Goal: Task Accomplishment & Management: Complete application form

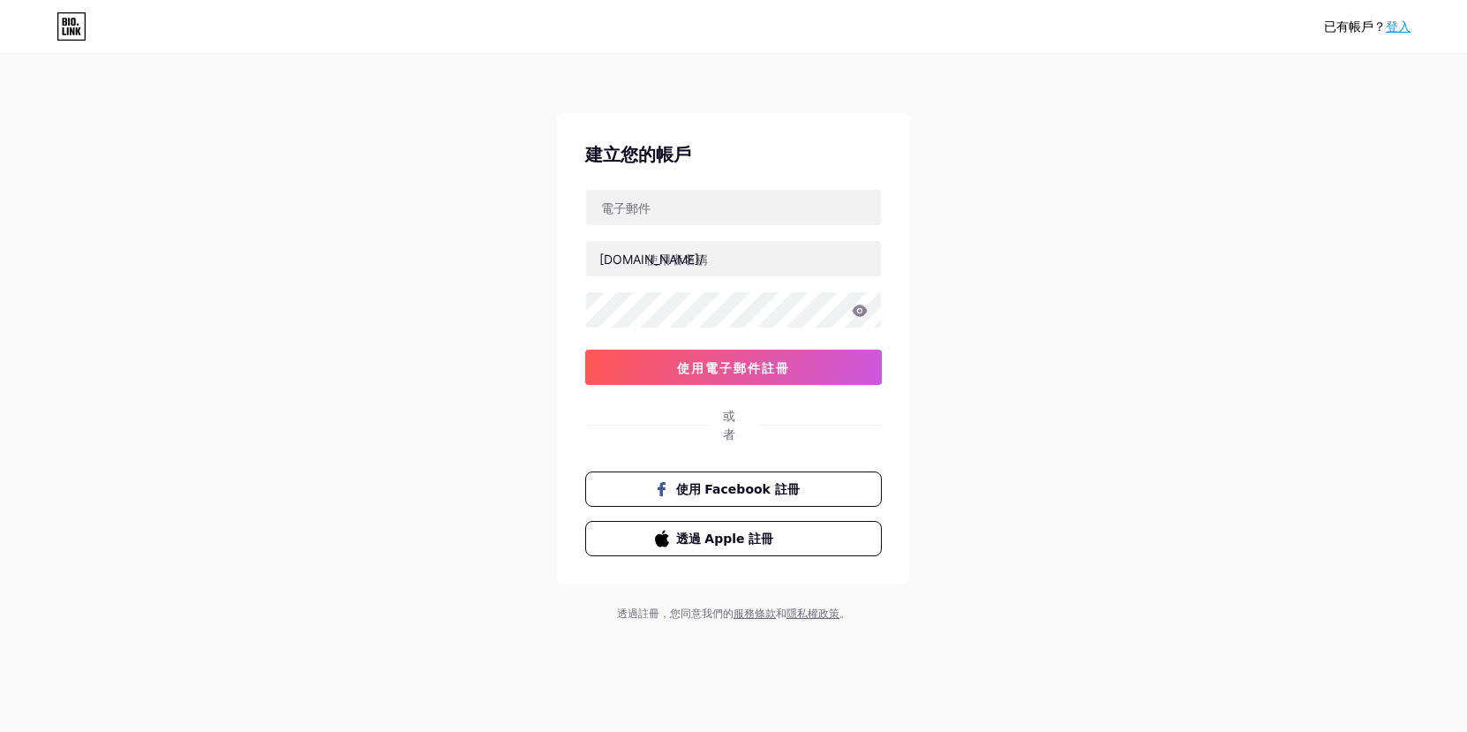
type input "[EMAIL_ADDRESS][DOMAIN_NAME]"
click at [689, 262] on input "text" at bounding box center [733, 258] width 295 height 35
drag, startPoint x: 686, startPoint y: 263, endPoint x: 484, endPoint y: 260, distance: 202.2
click at [484, 260] on div "已有帳戶？ 登入 建立您的帳戶 [EMAIL_ADDRESS][DOMAIN_NAME] [DOMAIN_NAME]/ 使用電子郵件註冊 或者 使用 Face…" at bounding box center [733, 339] width 1467 height 678
drag, startPoint x: 1121, startPoint y: 214, endPoint x: 1080, endPoint y: 220, distance: 41.1
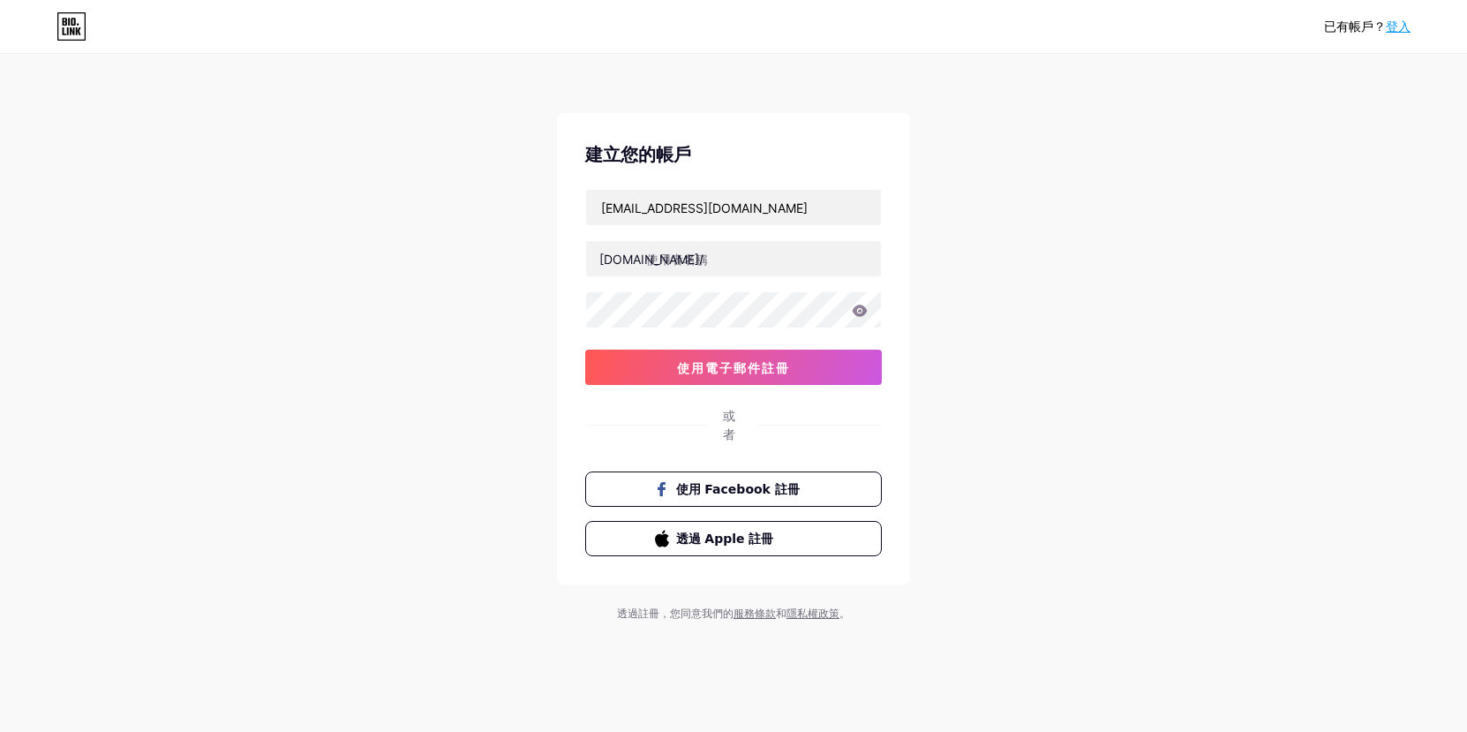
click at [1122, 214] on div "已有帳戶？ 登入 建立您的帳戶 [EMAIL_ADDRESS][DOMAIN_NAME] [DOMAIN_NAME]/ 使用電子郵件註冊 或者 使用 Face…" at bounding box center [733, 339] width 1467 height 678
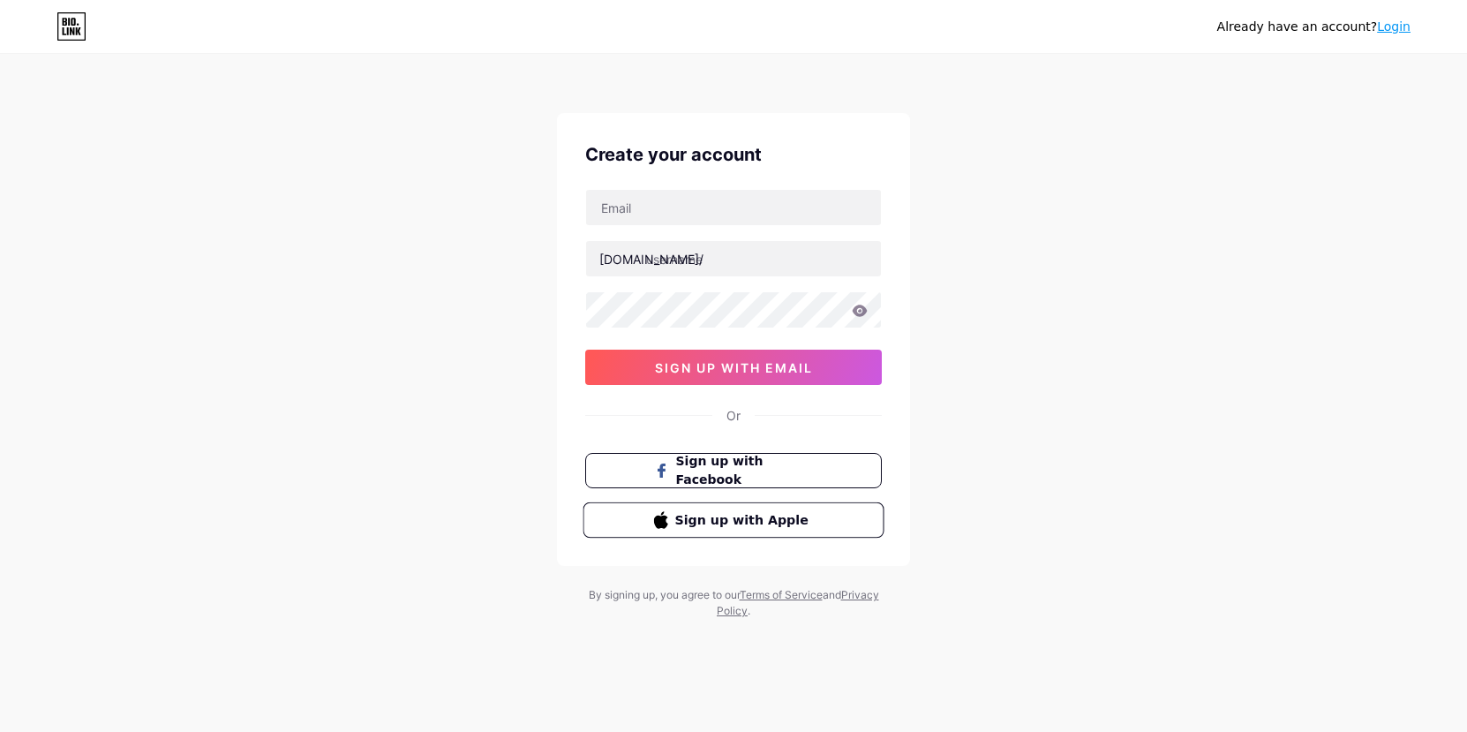
click at [701, 519] on span "Sign up with Apple" at bounding box center [744, 519] width 139 height 19
drag, startPoint x: 677, startPoint y: 253, endPoint x: 681, endPoint y: 230, distance: 24.2
click at [677, 253] on input "text" at bounding box center [733, 258] width 295 height 35
click at [681, 215] on input "text" at bounding box center [733, 207] width 295 height 35
type input "[EMAIL_ADDRESS][DOMAIN_NAME]"
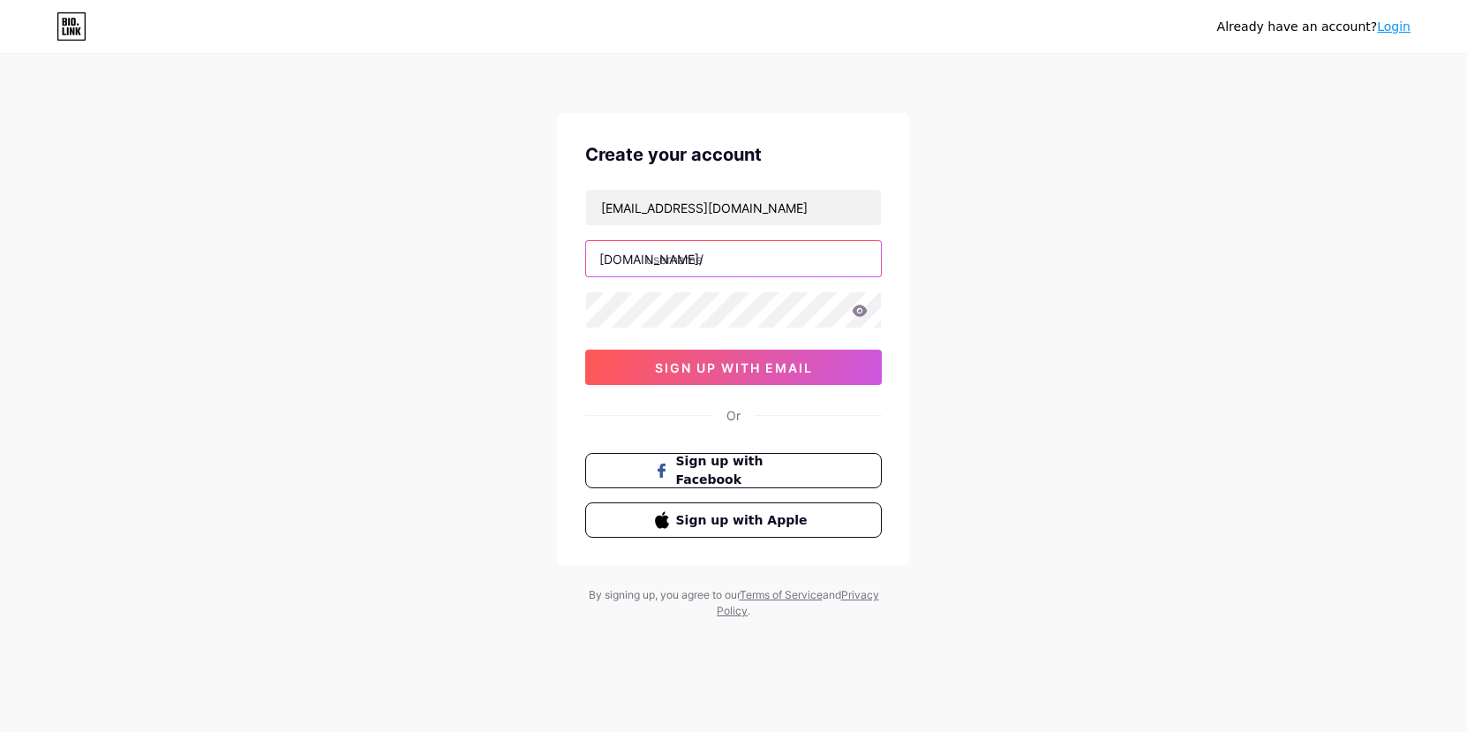
click at [694, 252] on input "text" at bounding box center [733, 258] width 295 height 35
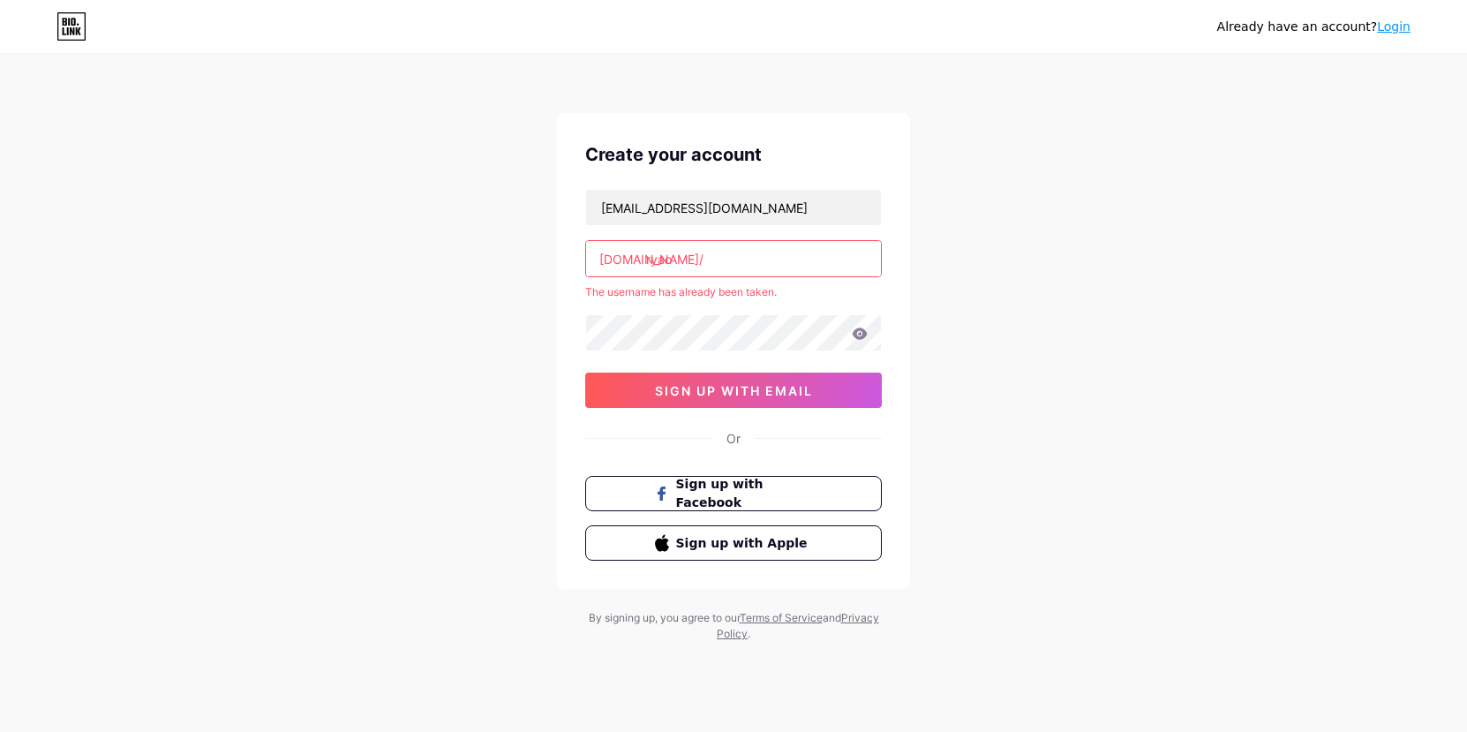
type input "ryao"
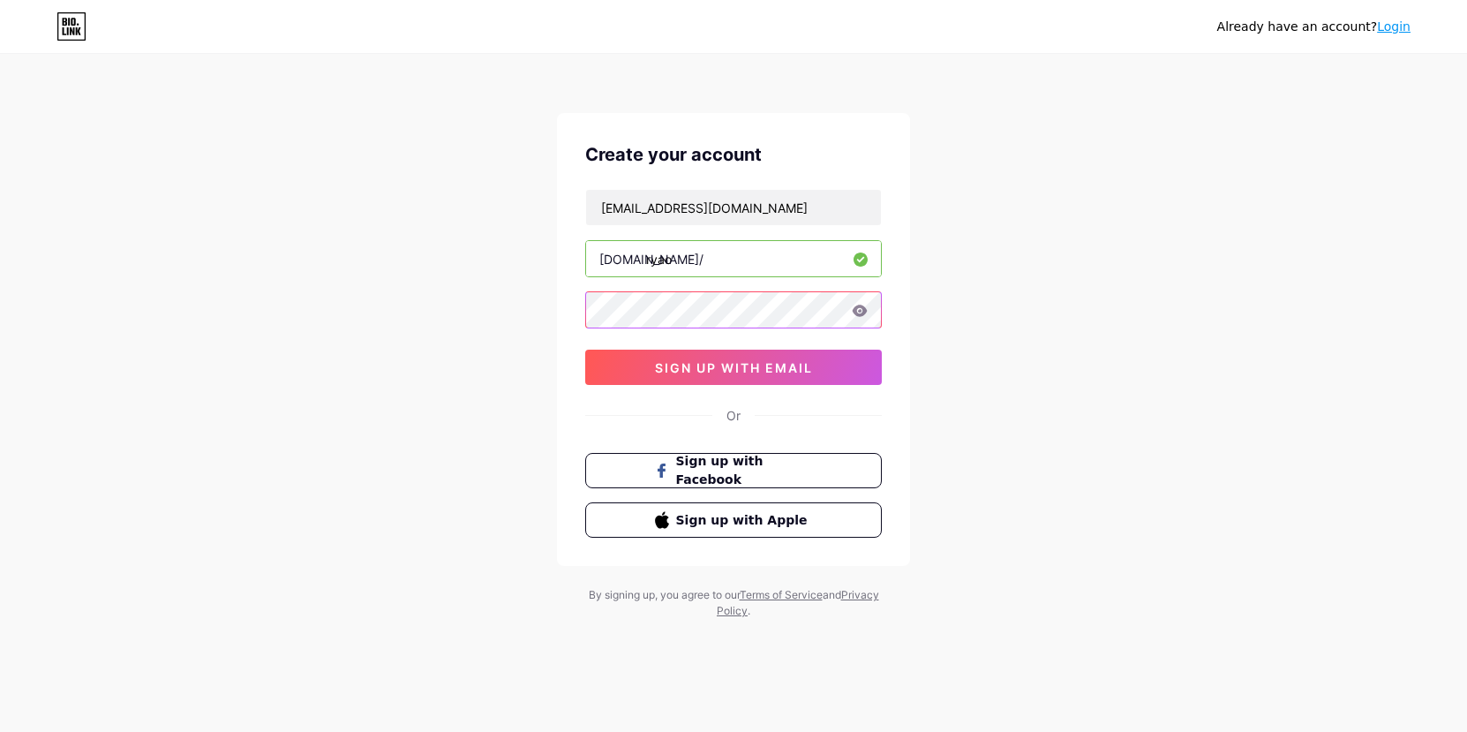
click at [576, 319] on div "Create your account igsz17888@gmail.com bio.link/ ryao sign up with email Or Si…" at bounding box center [733, 339] width 353 height 453
click at [999, 288] on div "Already have an account? Login Create your account igsz17888@gmail.com bio.link…" at bounding box center [733, 337] width 1467 height 675
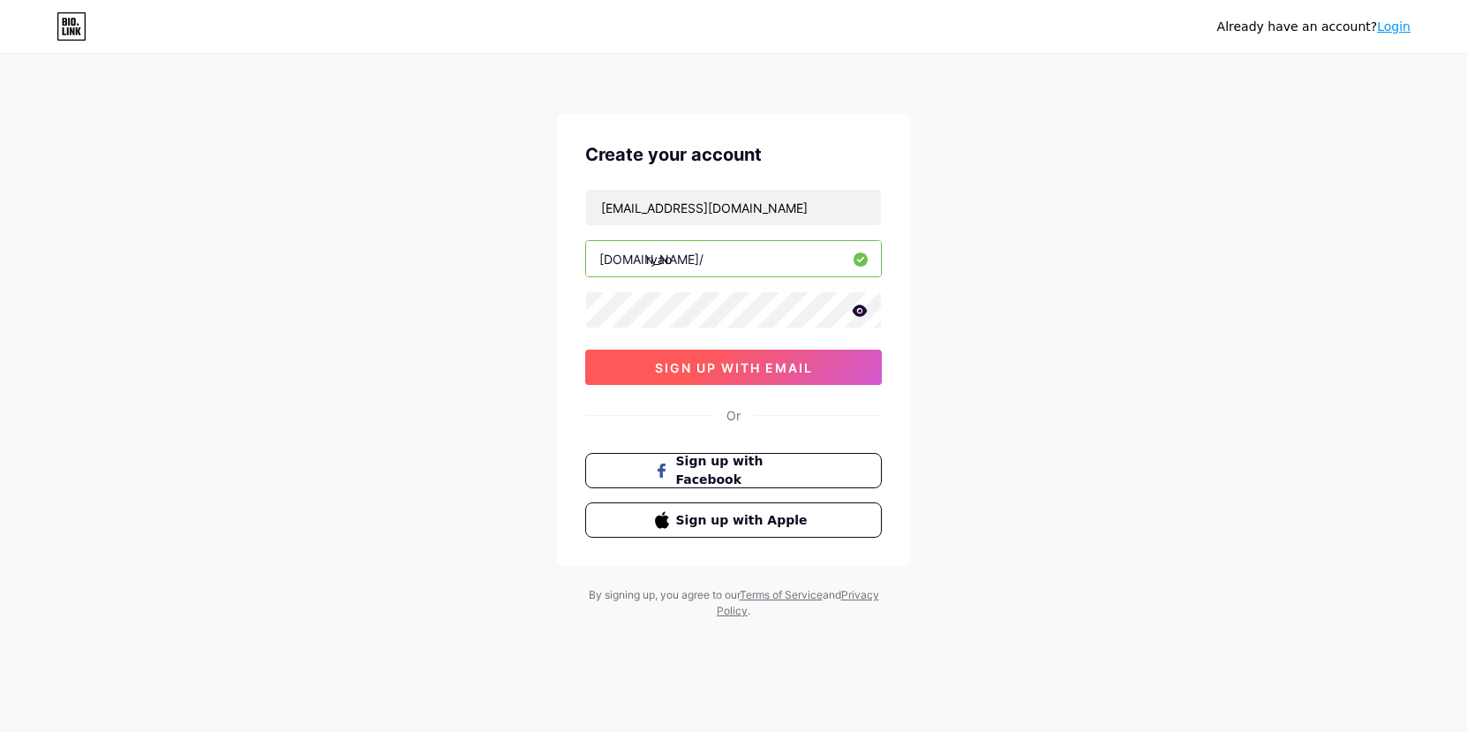
click at [804, 360] on span "sign up with email" at bounding box center [734, 367] width 158 height 15
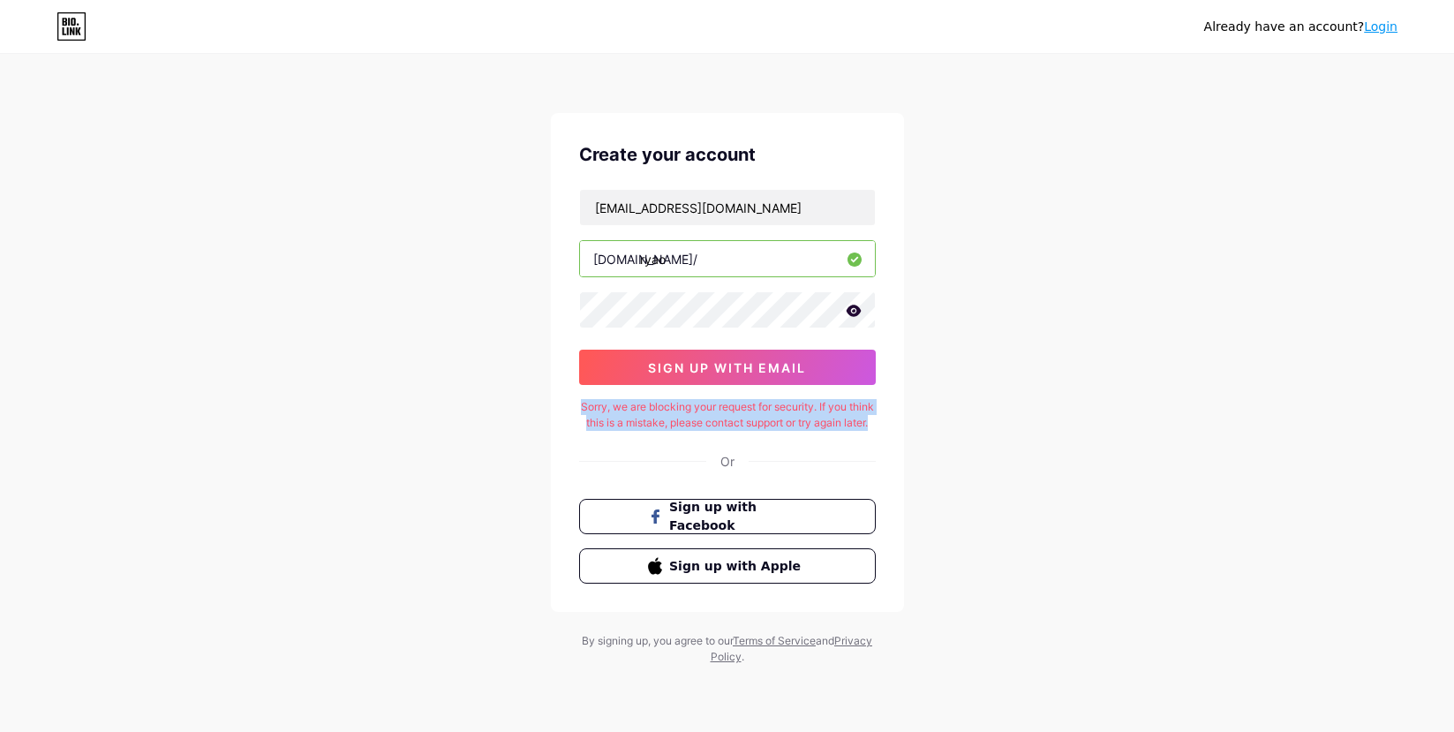
drag, startPoint x: 780, startPoint y: 440, endPoint x: 595, endPoint y: 412, distance: 187.5
click at [595, 412] on div "Sorry, we are blocking your request for security. If you think this is a mistak…" at bounding box center [727, 415] width 297 height 32
copy div "Sorry, we are blocking your request for security. If you think this is a mistak…"
click at [851, 431] on div "Sorry, we are blocking your request for security. If you think this is a mistak…" at bounding box center [727, 415] width 297 height 32
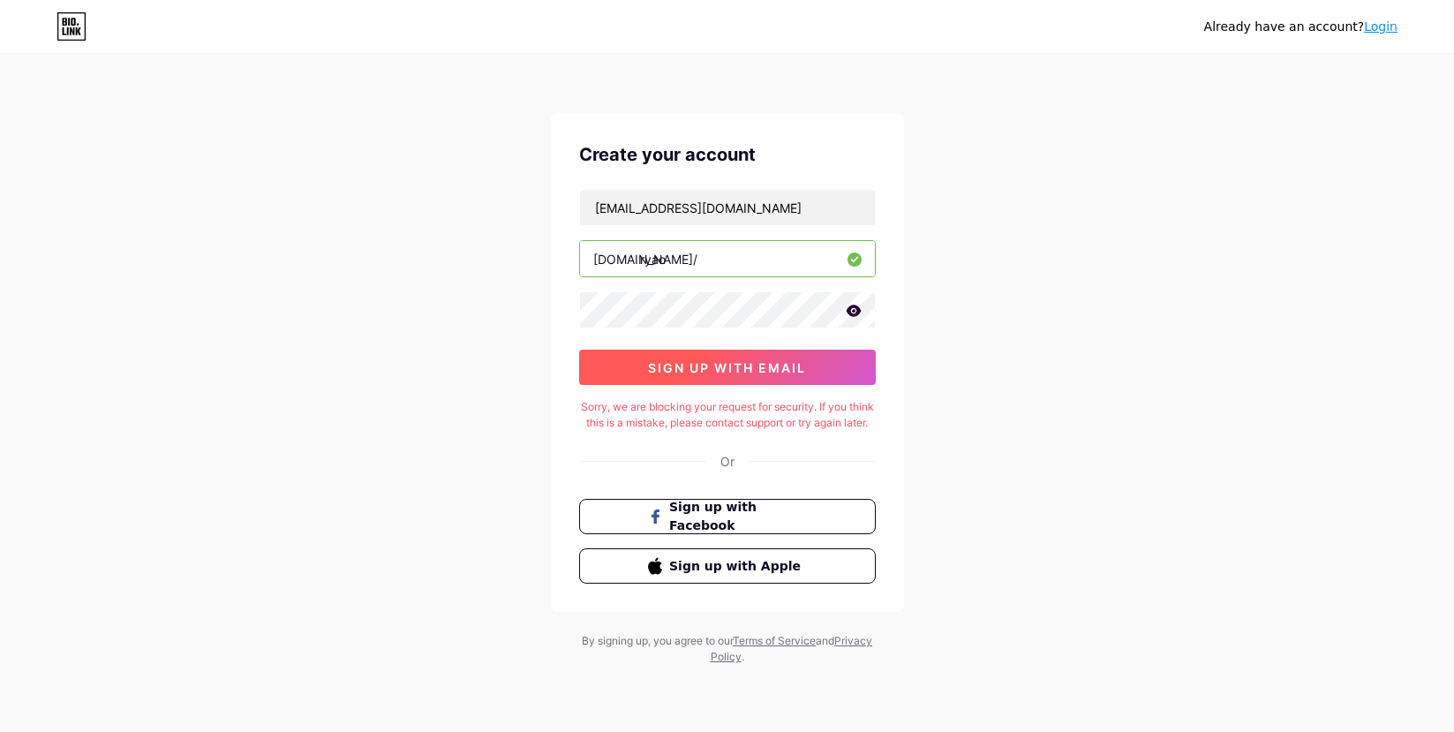
click at [768, 381] on button "sign up with email" at bounding box center [727, 367] width 297 height 35
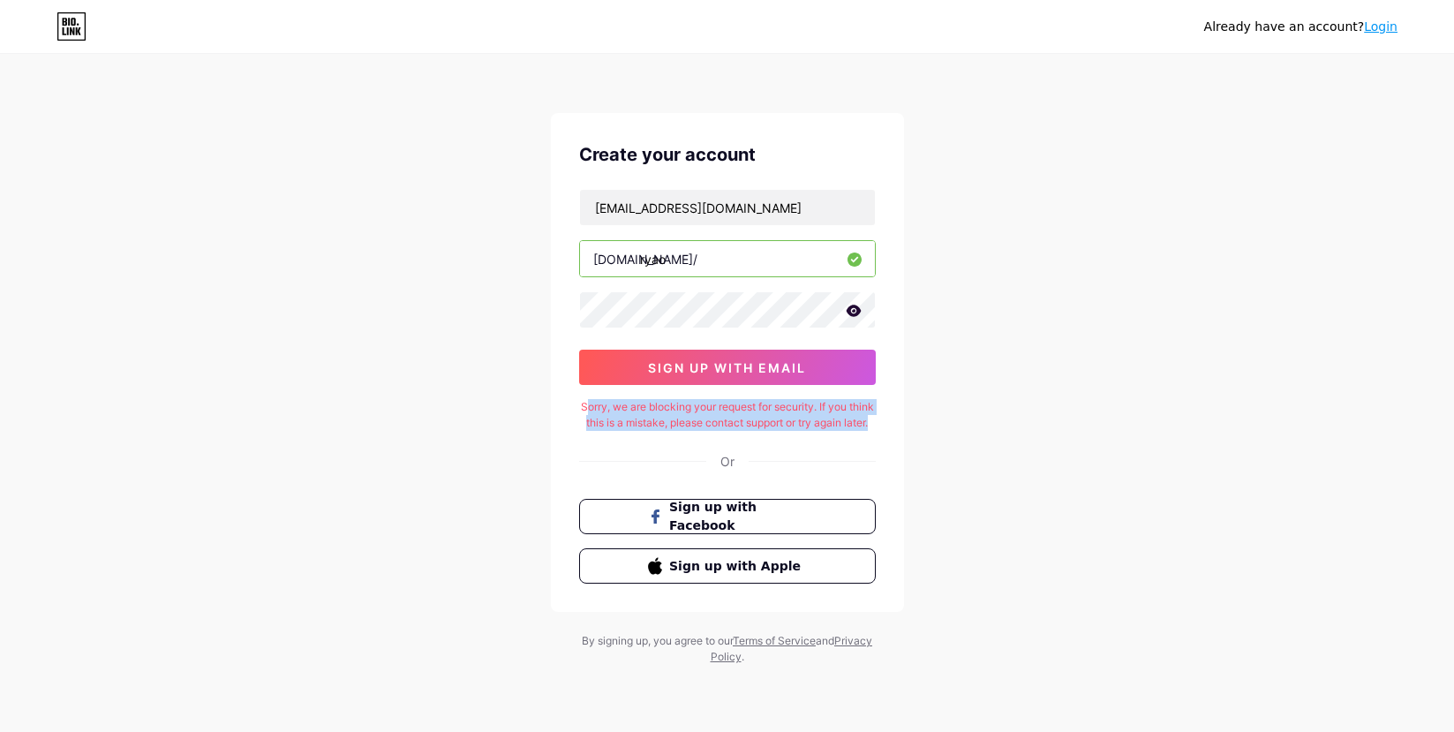
drag, startPoint x: 778, startPoint y: 444, endPoint x: 882, endPoint y: 450, distance: 104.3
click at [601, 413] on div "Sorry, we are blocking your request for security. If you think this is a mistak…" at bounding box center [727, 415] width 297 height 32
click at [885, 451] on div "Create your account igsz17888@gmail.com bio.link/ ryao sign up with email Sorry…" at bounding box center [727, 362] width 353 height 499
